Goal: Book appointment/travel/reservation

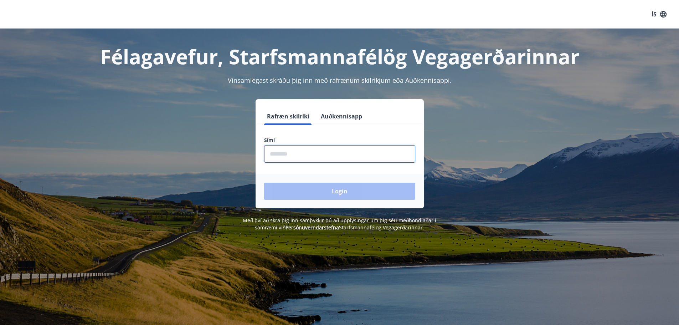
click at [274, 157] on input "phone" at bounding box center [339, 153] width 151 height 17
type input "********"
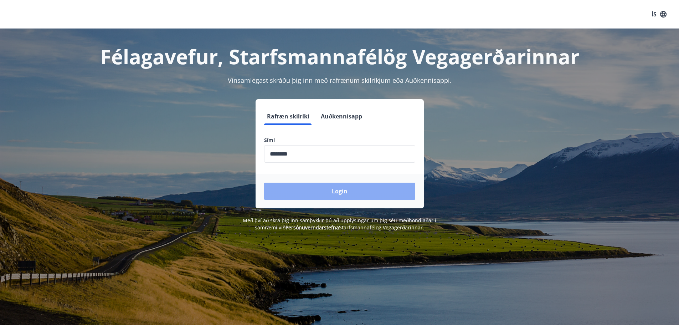
click at [324, 188] on button "Login" at bounding box center [339, 191] width 151 height 17
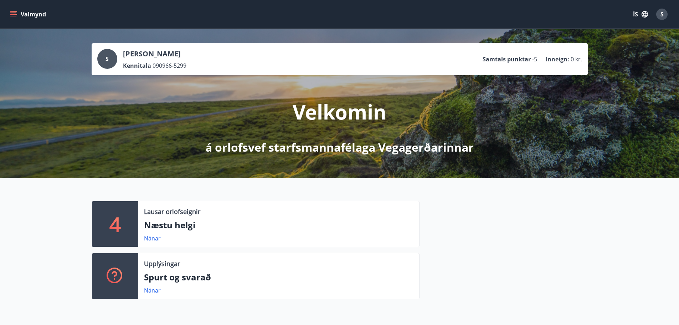
click at [13, 15] on icon "menu" at bounding box center [14, 14] width 8 height 1
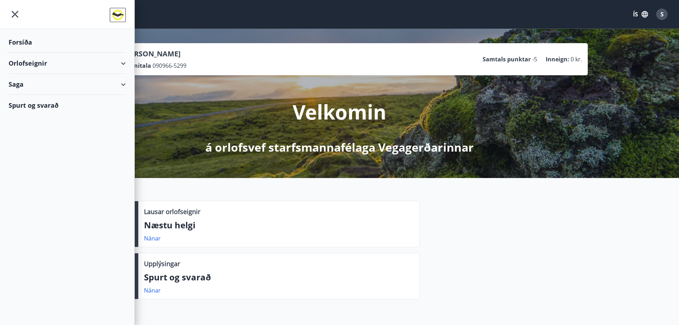
click at [32, 63] on div "Orlofseignir" at bounding box center [67, 63] width 117 height 21
click at [33, 96] on div "Bókunardagatal" at bounding box center [67, 96] width 106 height 15
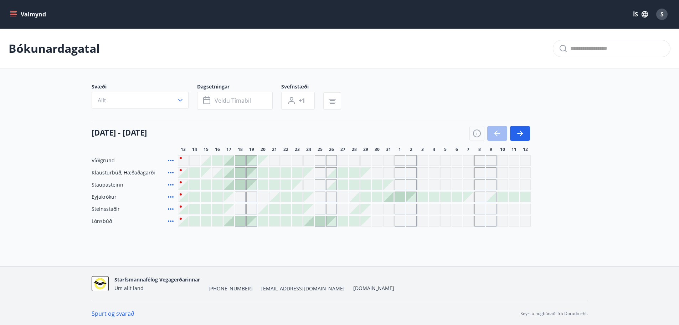
click at [113, 185] on span "Staupasteinn" at bounding box center [108, 184] width 32 height 7
click at [185, 187] on div at bounding box center [183, 185] width 10 height 10
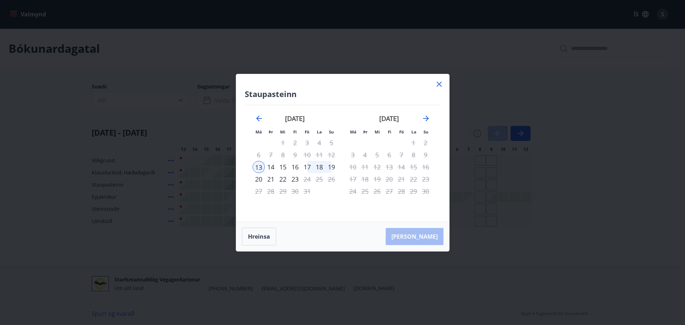
click at [272, 167] on div "14" at bounding box center [271, 167] width 12 height 12
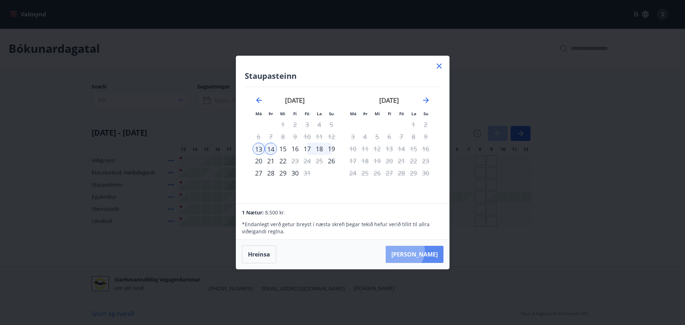
click at [424, 251] on button "Taka Frá" at bounding box center [415, 254] width 58 height 17
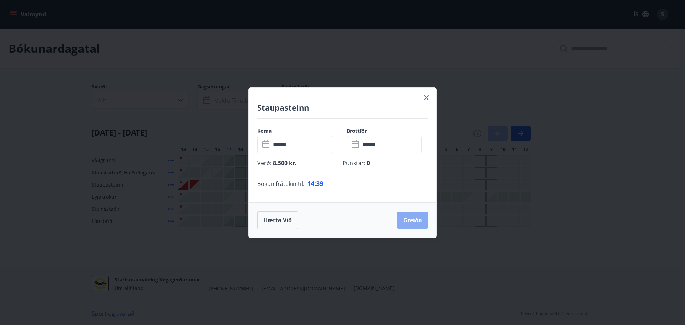
click at [412, 216] on button "Greiða" at bounding box center [412, 220] width 30 height 17
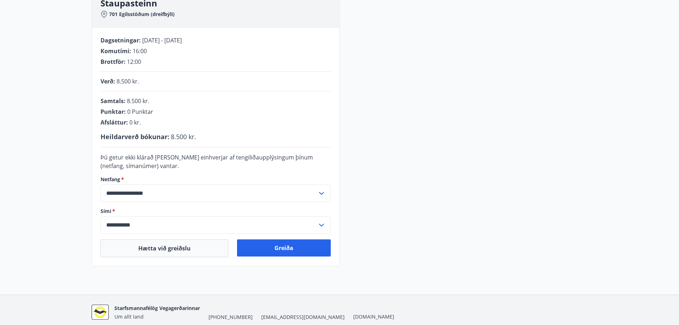
scroll to position [124, 0]
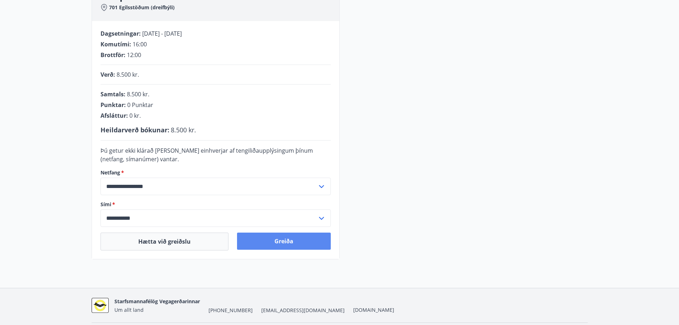
click at [287, 241] on button "Greiða" at bounding box center [284, 241] width 94 height 17
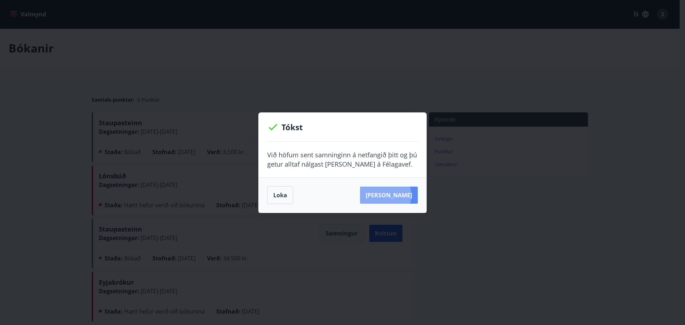
click at [396, 195] on button "Sjá samning" at bounding box center [389, 195] width 58 height 17
click at [279, 197] on button "Loka" at bounding box center [280, 195] width 26 height 18
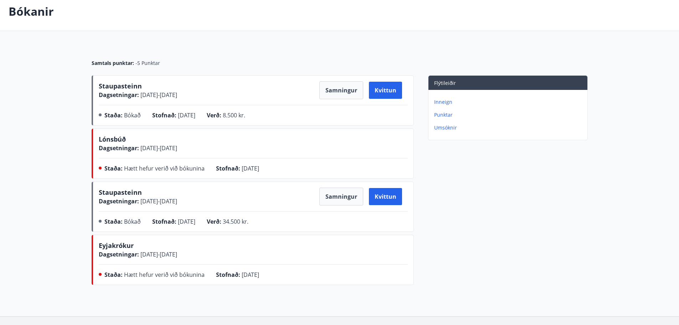
scroll to position [37, 0]
